Goal: Book appointment/travel/reservation

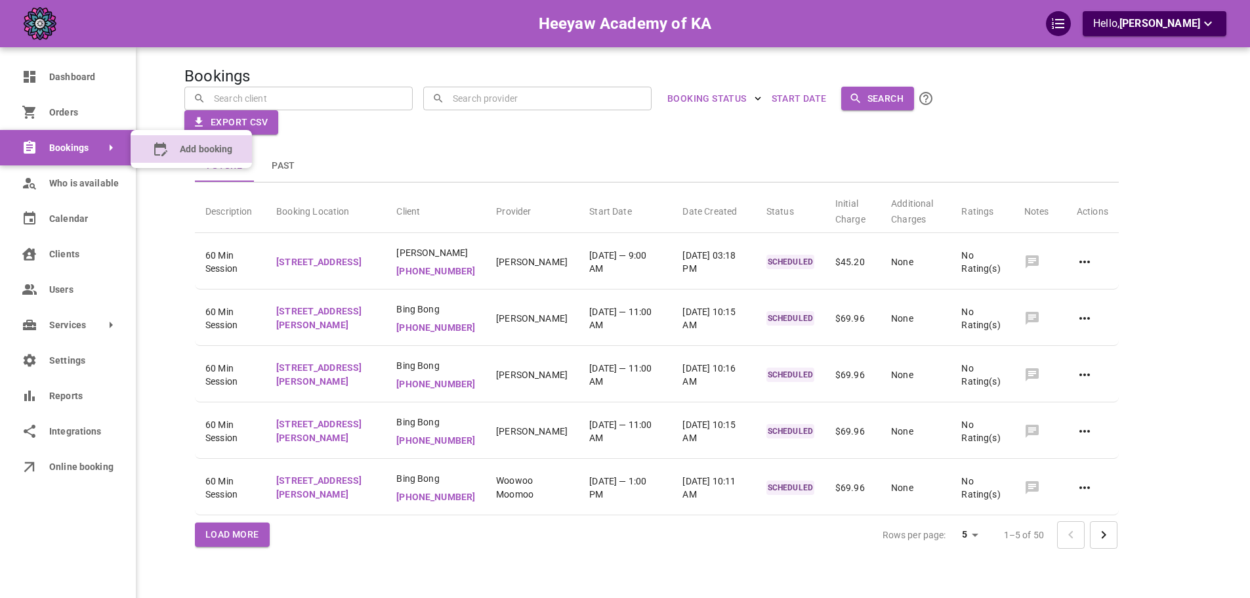
click at [216, 148] on span "Add booking" at bounding box center [206, 149] width 52 height 14
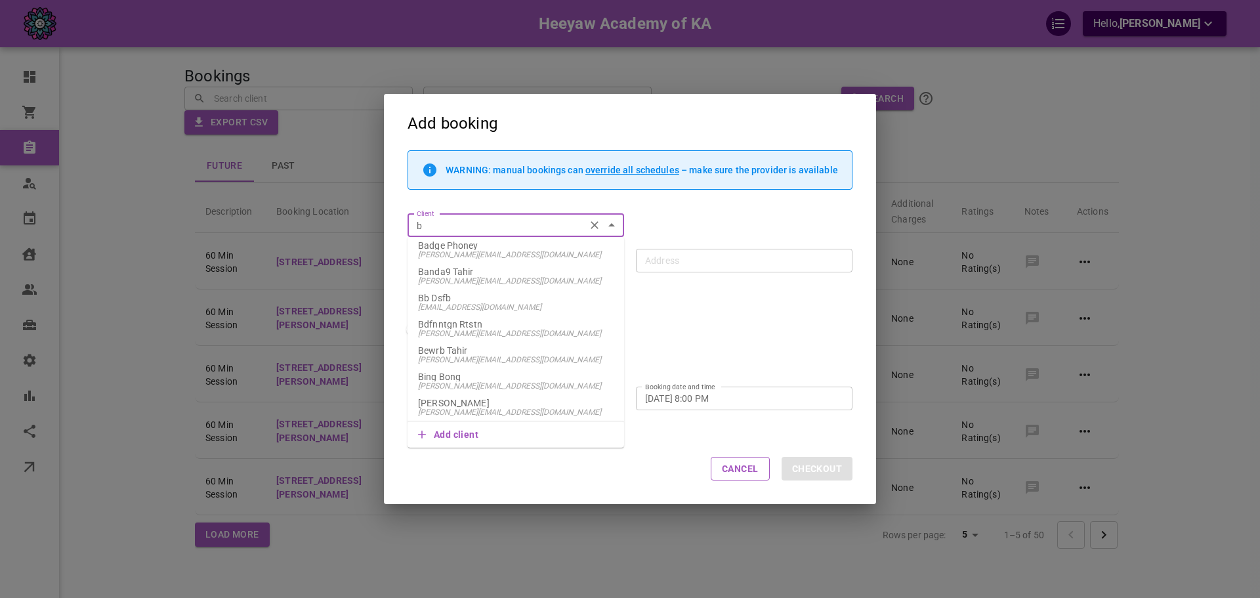
click at [492, 381] on p "Bing Bong" at bounding box center [516, 376] width 196 height 9
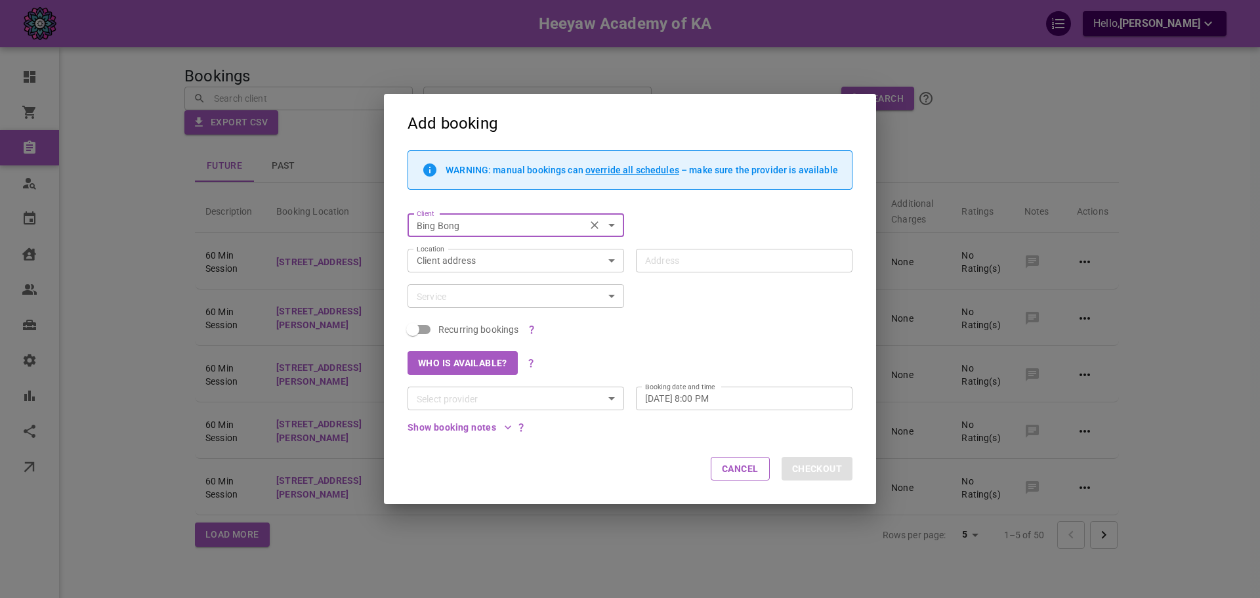
type input "Bing Bong"
type input "[STREET_ADDRESS][PERSON_NAME]"
click at [502, 295] on input "Service" at bounding box center [504, 296] width 187 height 16
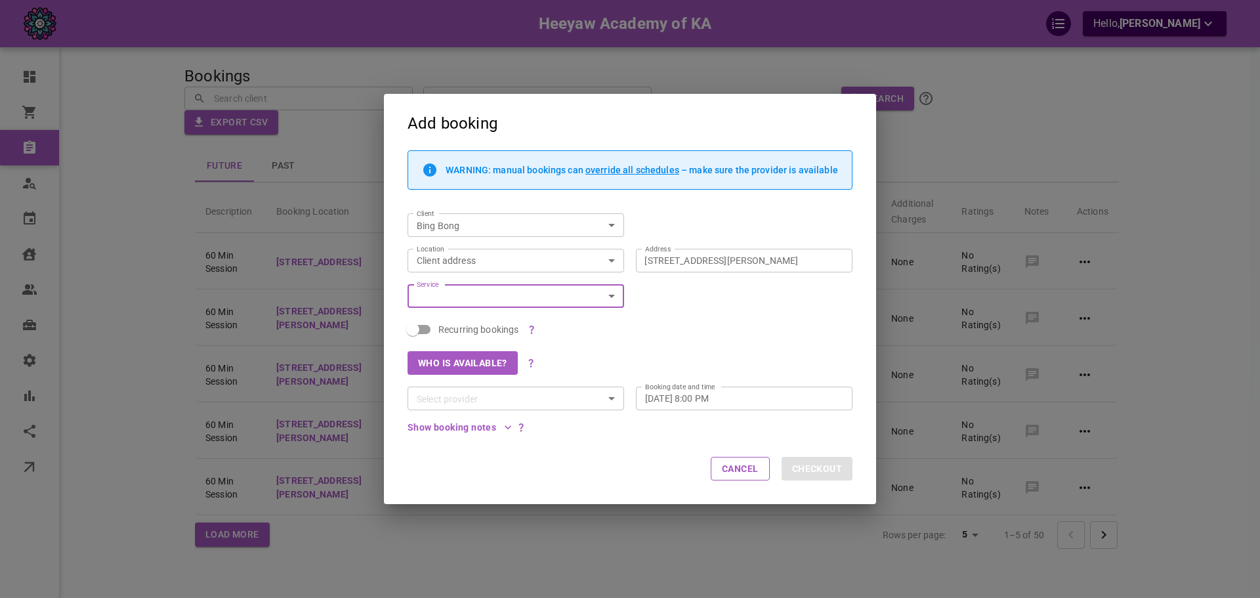
click at [499, 303] on input "Service" at bounding box center [504, 296] width 187 height 16
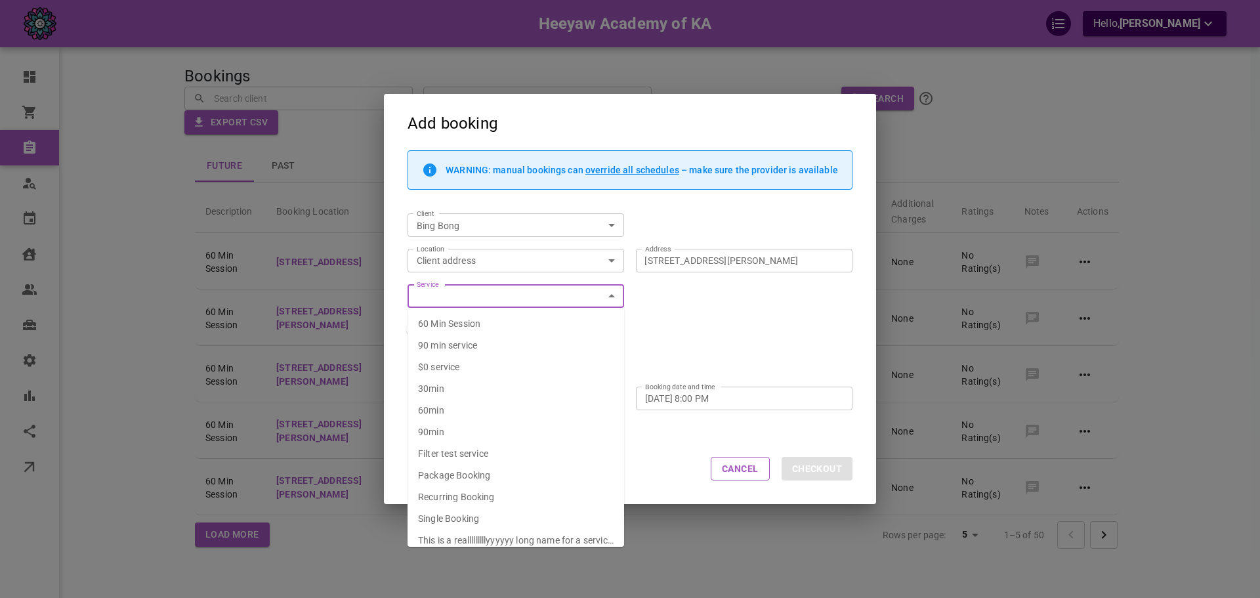
click at [494, 329] on li "60 Min Session" at bounding box center [516, 324] width 217 height 22
type input "60 Min Session"
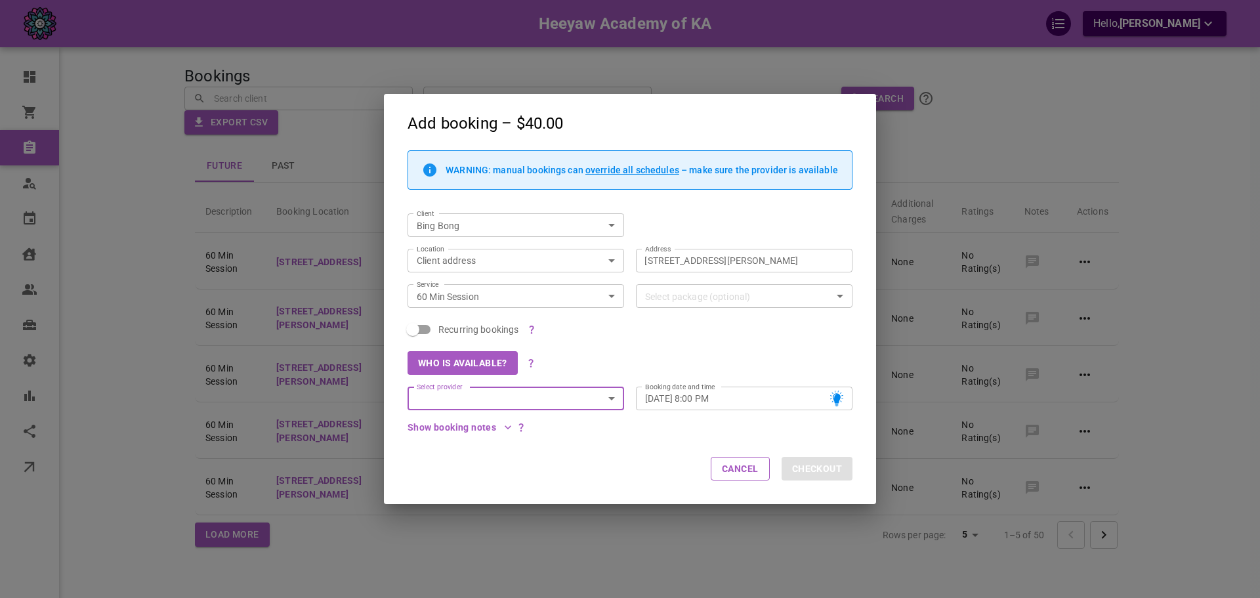
click at [478, 401] on input "Select provider" at bounding box center [504, 398] width 187 height 16
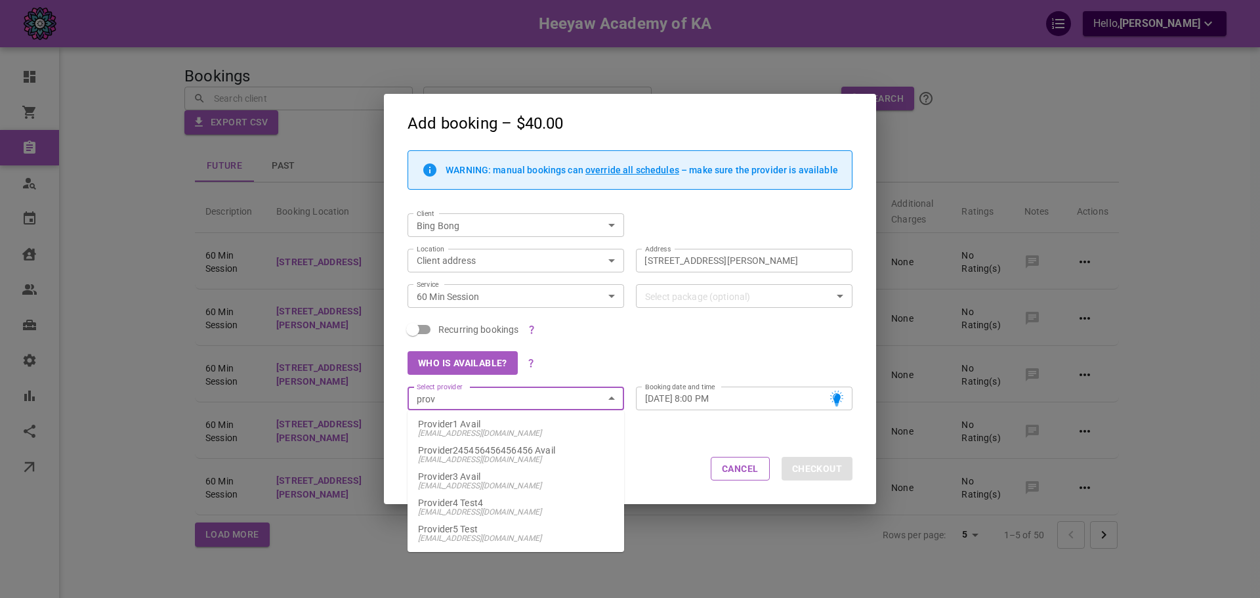
click at [495, 425] on p "Provider1 Avail" at bounding box center [516, 423] width 196 height 9
type input "Provider1 Avail"
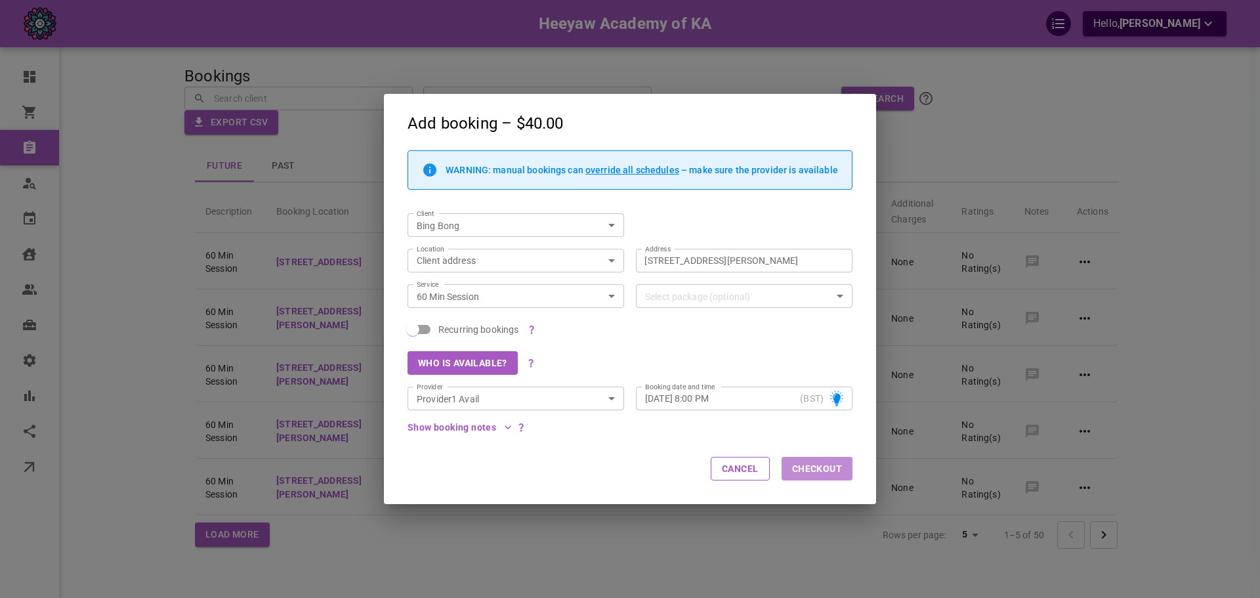
click at [827, 467] on button "Checkout" at bounding box center [817, 469] width 71 height 24
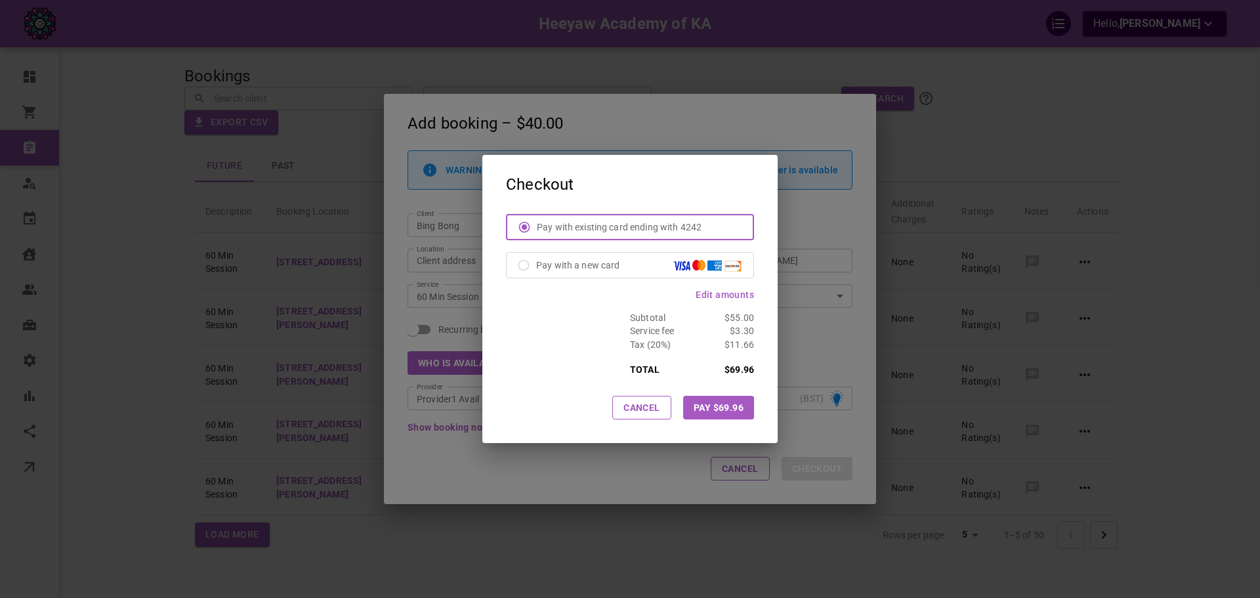
click at [736, 407] on button "Pay $69.96" at bounding box center [718, 408] width 71 height 24
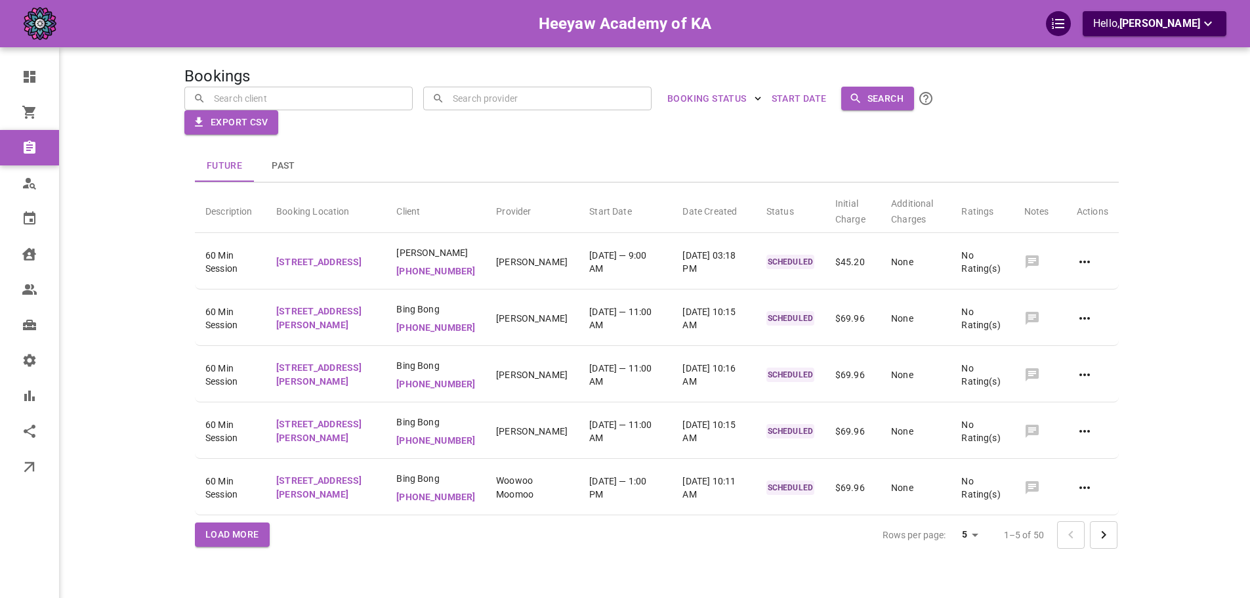
click at [945, 102] on body "Heeyaw Academy of KA Hello, Omar Tahir Dashboard Orders Bookings Who is availab…" at bounding box center [625, 339] width 1250 height 679
click at [720, 145] on div "Future Past Description Booking Location Client Provider Start Date Date Create…" at bounding box center [656, 351] width 945 height 433
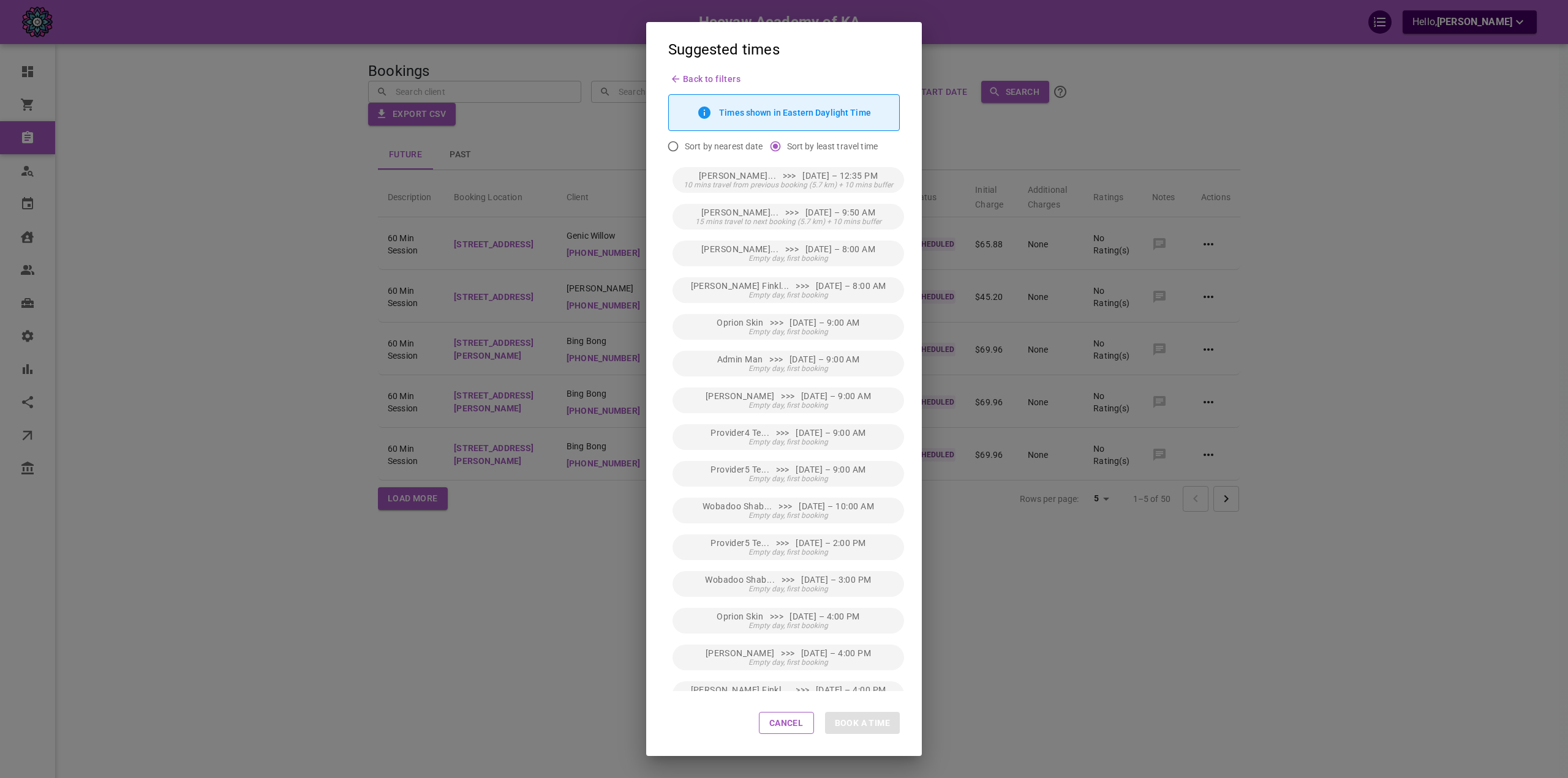
click at [889, 94] on div "Times shown in Eastern Daylight Time" at bounding box center [784, 112] width 231 height 36
click at [805, 710] on div "Cancel Book a time" at bounding box center [783, 724] width 275 height 65
click at [802, 714] on button "Cancel" at bounding box center [786, 723] width 55 height 22
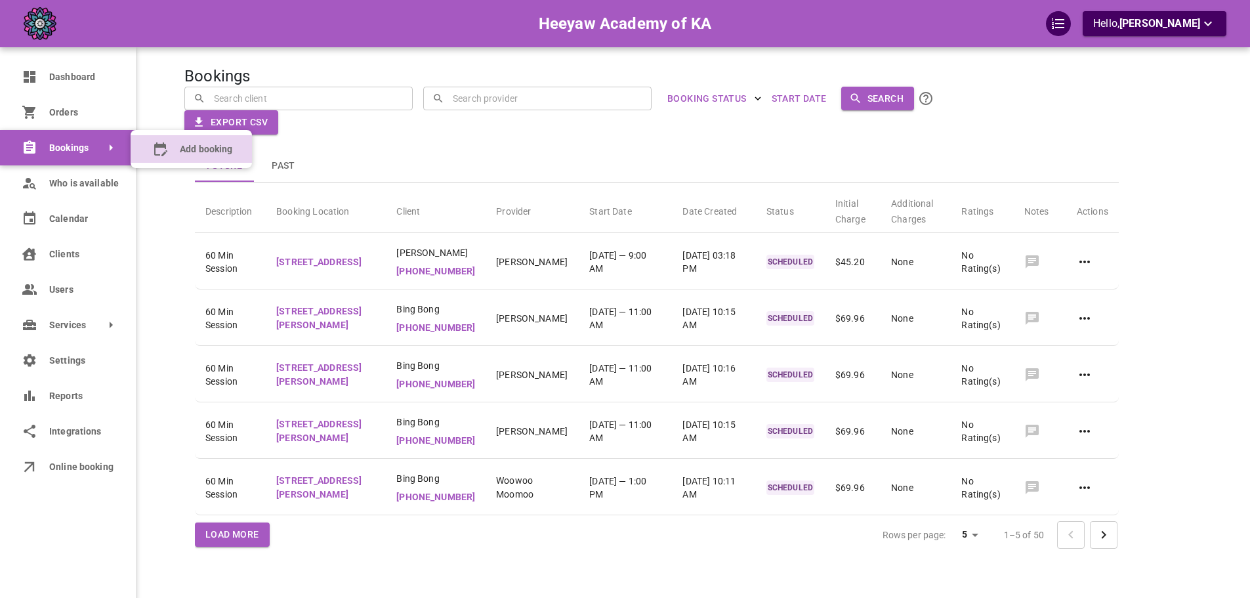
click at [149, 135] on booking "Add booking" at bounding box center [191, 149] width 121 height 28
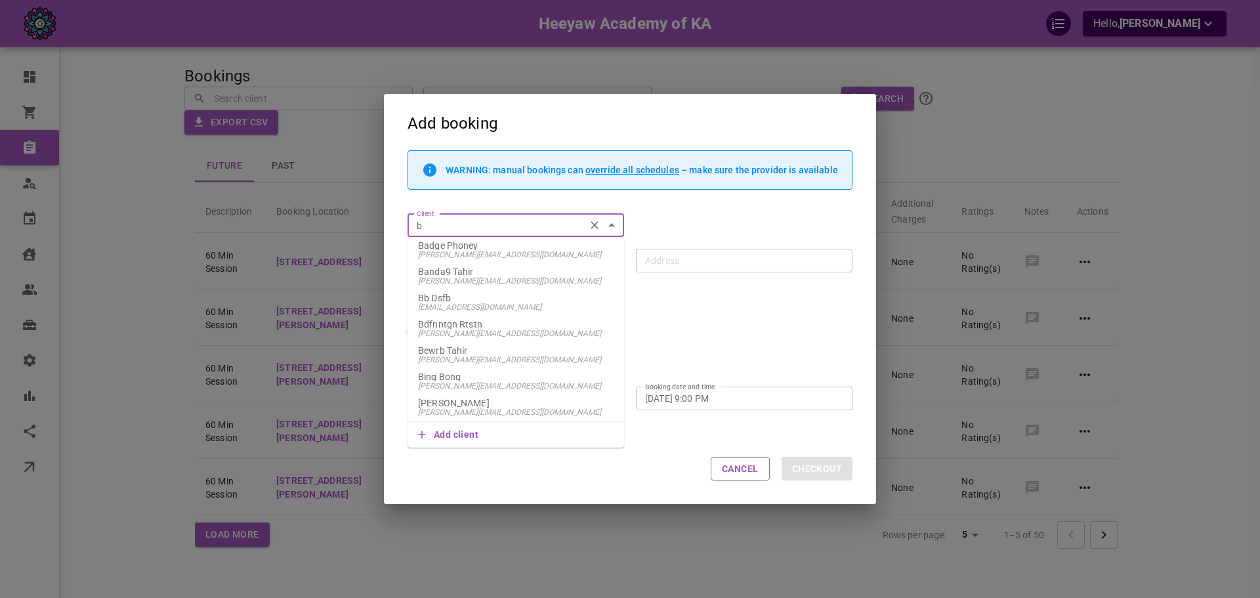
click at [464, 369] on li "Bing Bong omar+heeyawbing@gomarketbox.com" at bounding box center [516, 381] width 217 height 26
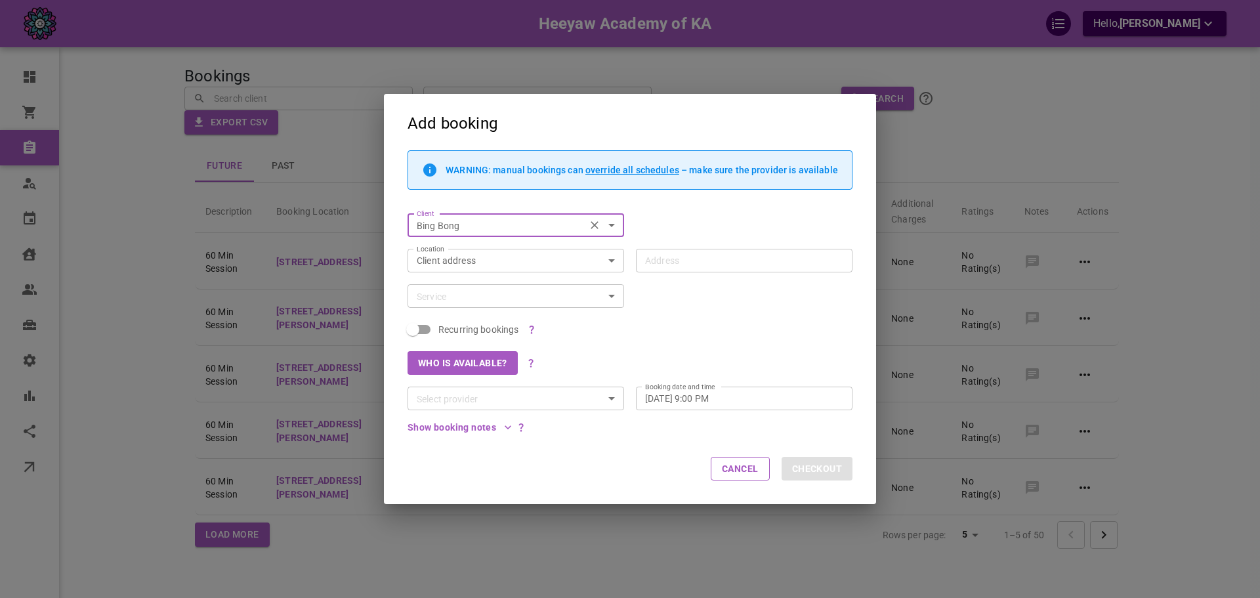
type input "Bing Bong"
click at [471, 297] on input "Service" at bounding box center [504, 296] width 187 height 16
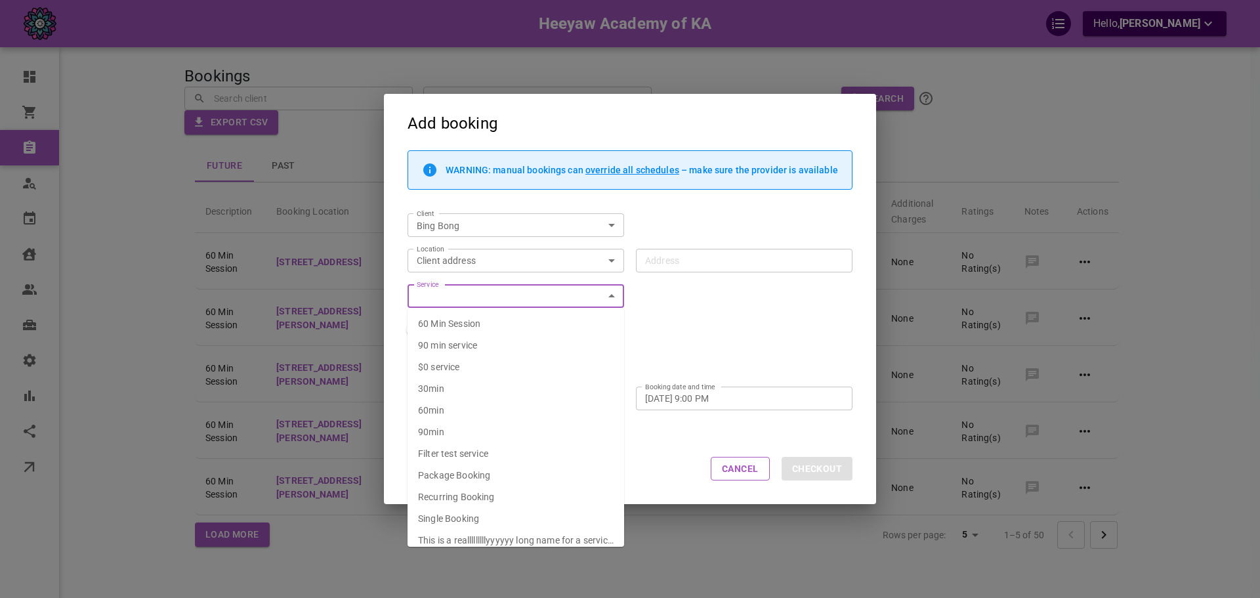
type input "[STREET_ADDRESS][PERSON_NAME]"
click at [468, 321] on span "60 Min Session" at bounding box center [449, 323] width 62 height 10
type input "60 Min Session"
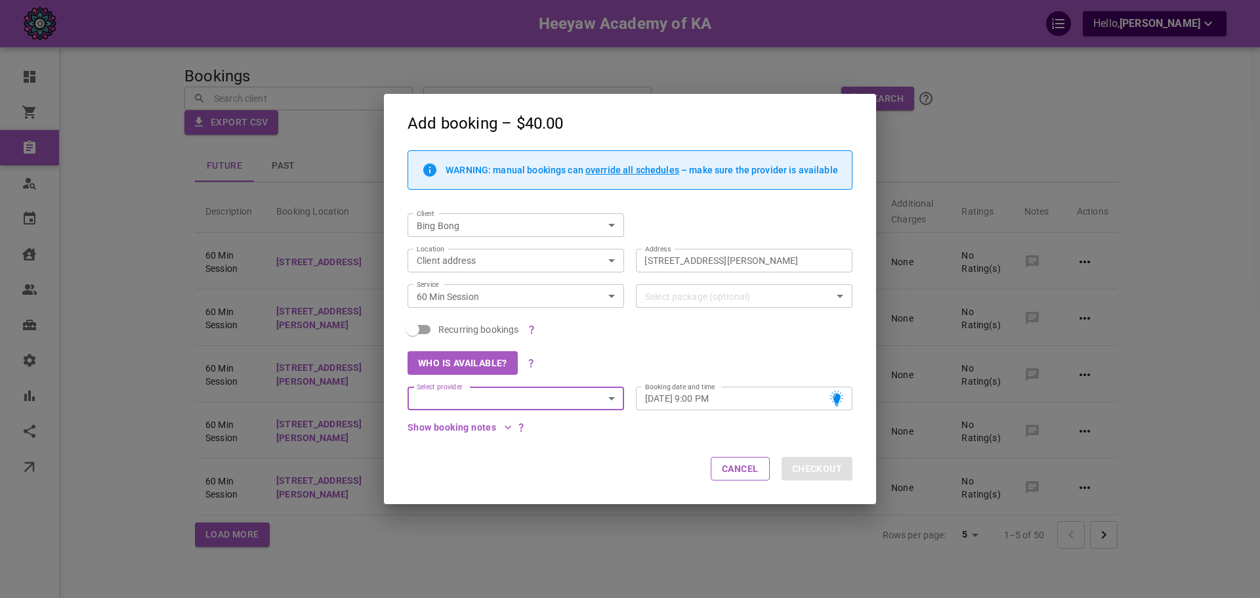
click at [476, 392] on input "Select provider" at bounding box center [504, 398] width 187 height 16
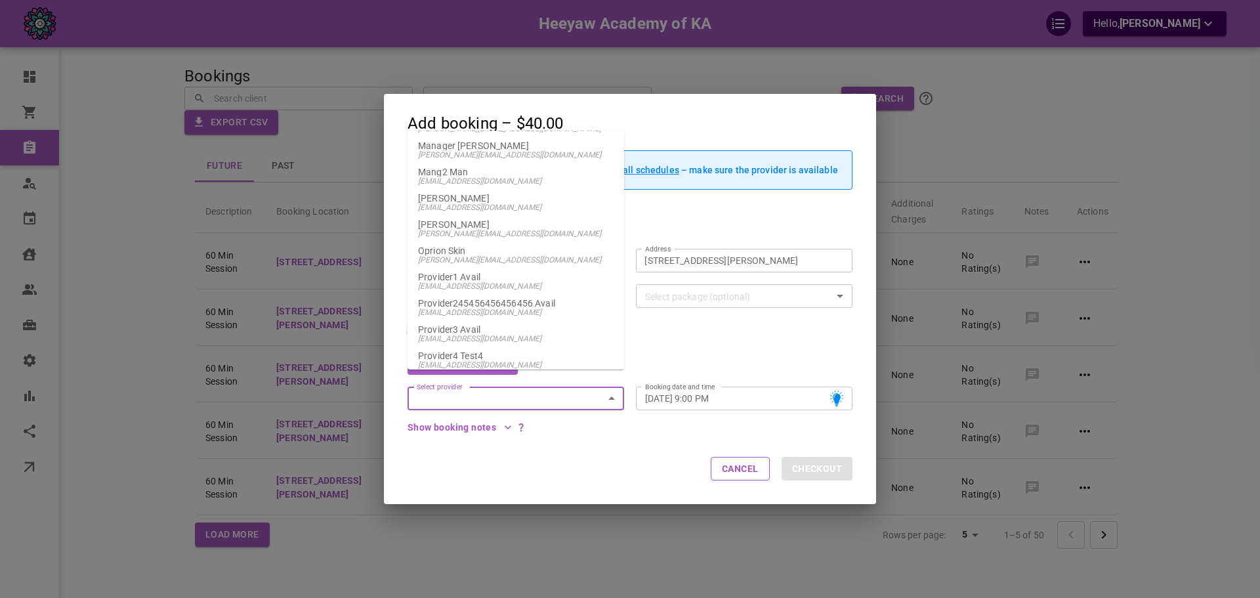
scroll to position [262, 0]
click at [488, 280] on p "Provider1 Avail" at bounding box center [516, 275] width 196 height 9
type input "Provider1 Avail"
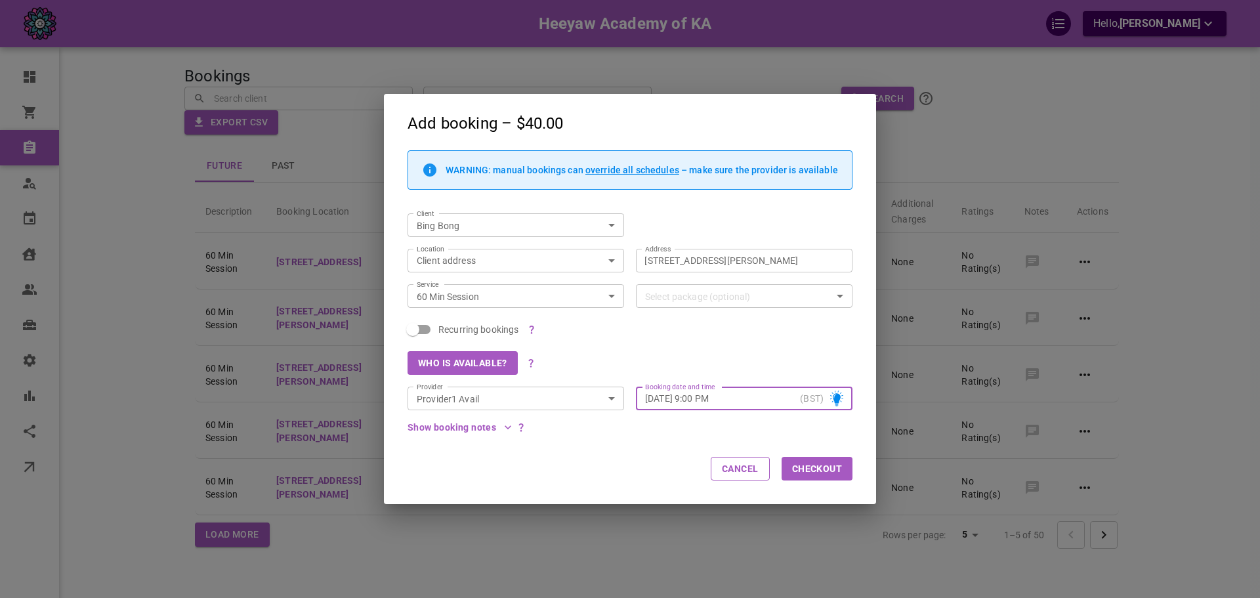
click at [797, 392] on div "Mon, Sep 15, 2025 – 9:00 PM (BST) Booking date and time" at bounding box center [744, 399] width 217 height 24
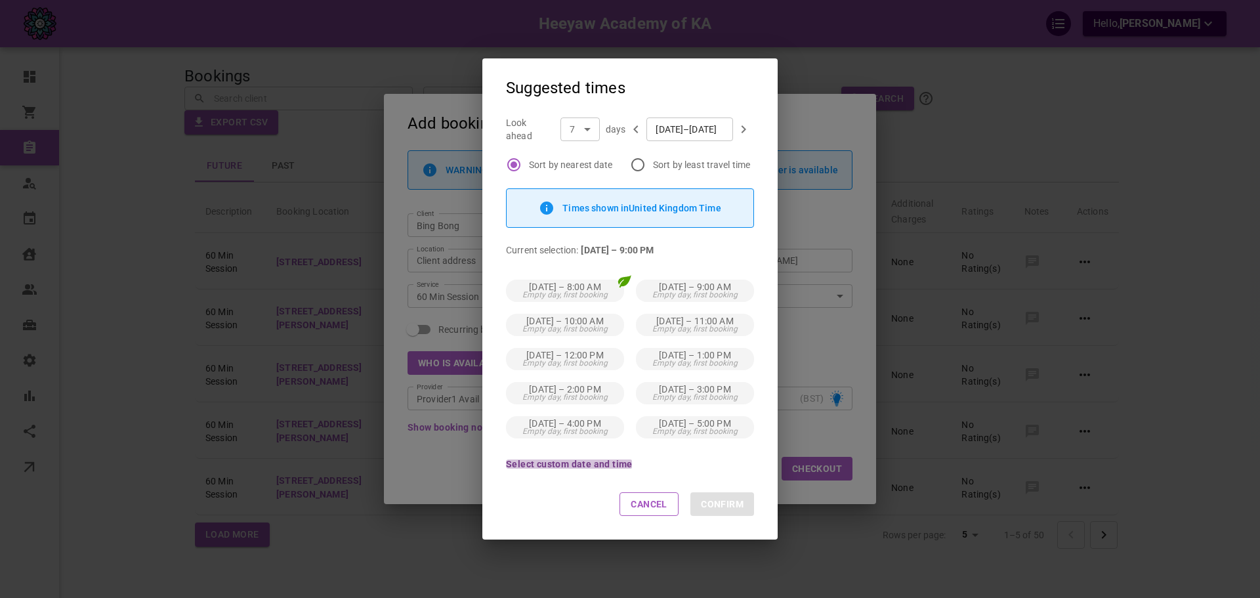
click at [552, 466] on button "Select custom date and time" at bounding box center [569, 463] width 127 height 9
